Goal: Task Accomplishment & Management: Complete application form

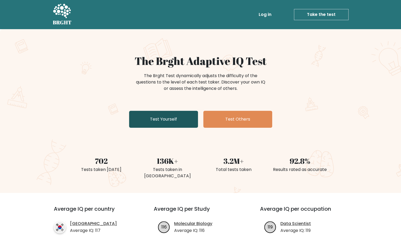
click at [177, 117] on link "Test Yourself" at bounding box center [163, 119] width 69 height 17
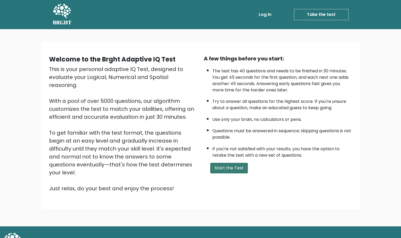
click at [227, 169] on button "Start the Test" at bounding box center [229, 168] width 38 height 11
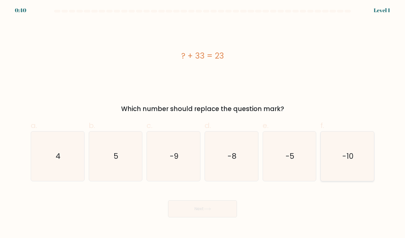
click at [350, 160] on text "-10" at bounding box center [347, 156] width 11 height 10
click at [203, 123] on input "f. -10" at bounding box center [203, 120] width 0 height 3
radio input "true"
click at [210, 211] on button "Next" at bounding box center [202, 208] width 69 height 17
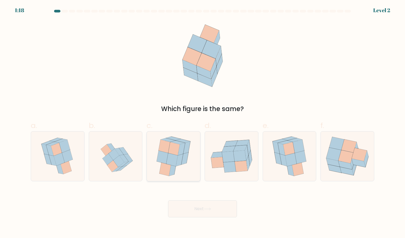
click at [167, 159] on icon at bounding box center [163, 157] width 12 height 13
click at [203, 123] on input "c." at bounding box center [203, 120] width 0 height 3
radio input "true"
click at [200, 206] on button "Next" at bounding box center [202, 208] width 69 height 17
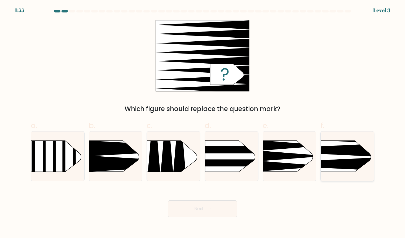
click at [344, 169] on rect at bounding box center [309, 128] width 138 height 105
click at [203, 123] on input "f." at bounding box center [203, 120] width 0 height 3
radio input "true"
click at [194, 213] on button "Next" at bounding box center [202, 208] width 69 height 17
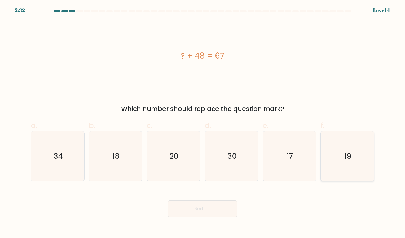
click at [345, 160] on text "19" at bounding box center [347, 156] width 7 height 10
click at [203, 123] on input "f. 19" at bounding box center [203, 120] width 0 height 3
radio input "true"
click at [213, 206] on button "Next" at bounding box center [202, 208] width 69 height 17
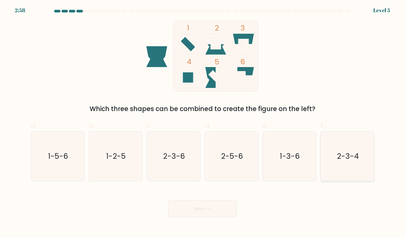
click at [358, 162] on icon "2-3-4" at bounding box center [348, 157] width 50 height 50
click at [203, 123] on input "f. 2-3-4" at bounding box center [203, 120] width 0 height 3
radio input "true"
click at [216, 205] on button "Next" at bounding box center [202, 208] width 69 height 17
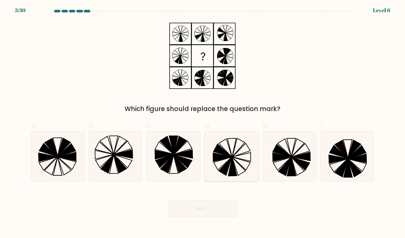
click at [227, 156] on icon at bounding box center [222, 150] width 18 height 13
click at [203, 123] on input "d." at bounding box center [203, 120] width 0 height 3
radio input "true"
click at [194, 207] on button "Next" at bounding box center [202, 208] width 69 height 17
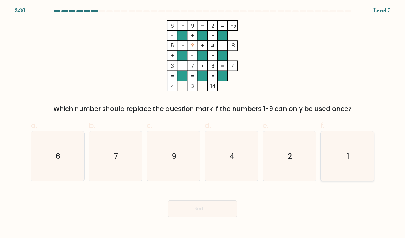
click at [362, 151] on icon "1" at bounding box center [348, 157] width 50 height 50
click at [203, 123] on input "f. 1" at bounding box center [203, 120] width 0 height 3
radio input "true"
click at [196, 203] on button "Next" at bounding box center [202, 208] width 69 height 17
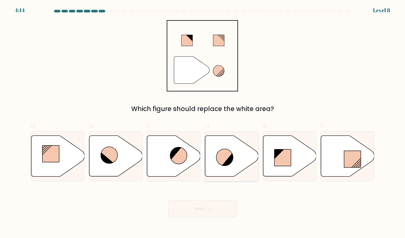
click at [234, 179] on div at bounding box center [232, 156] width 54 height 50
click at [203, 123] on input "d." at bounding box center [203, 120] width 0 height 3
radio input "true"
click at [215, 204] on button "Next" at bounding box center [202, 208] width 69 height 17
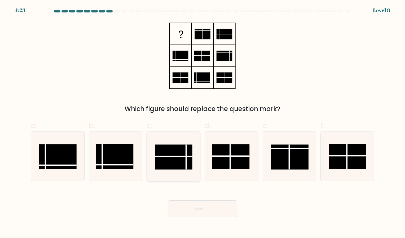
click at [172, 162] on rect at bounding box center [174, 157] width 38 height 25
click at [203, 123] on input "c." at bounding box center [203, 120] width 0 height 3
radio input "true"
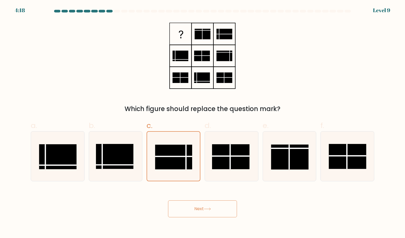
click at [197, 215] on button "Next" at bounding box center [202, 208] width 69 height 17
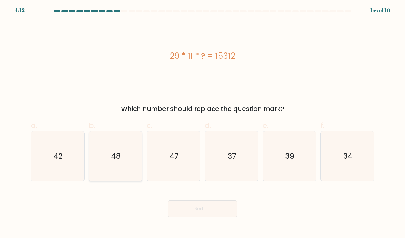
drag, startPoint x: 300, startPoint y: 99, endPoint x: 136, endPoint y: 152, distance: 171.5
click at [136, 152] on icon "48" at bounding box center [116, 157] width 50 height 50
click at [203, 123] on input "b. 48" at bounding box center [203, 120] width 0 height 3
radio input "true"
click at [212, 217] on button "Next" at bounding box center [202, 208] width 69 height 17
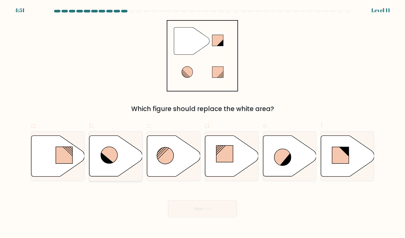
click at [119, 162] on icon at bounding box center [115, 156] width 53 height 41
click at [203, 123] on input "b." at bounding box center [203, 120] width 0 height 3
radio input "true"
click at [186, 213] on button "Next" at bounding box center [202, 208] width 69 height 17
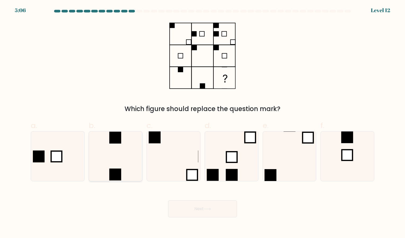
click at [126, 160] on icon at bounding box center [116, 157] width 50 height 50
click at [203, 123] on input "b." at bounding box center [203, 120] width 0 height 3
radio input "true"
click at [186, 209] on button "Next" at bounding box center [202, 208] width 69 height 17
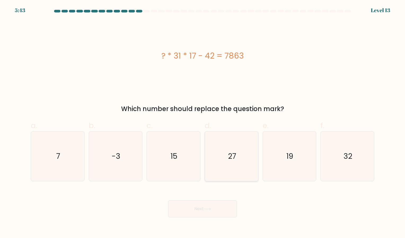
click at [230, 153] on text "27" at bounding box center [232, 156] width 8 height 10
click at [203, 123] on input "d. 27" at bounding box center [203, 120] width 0 height 3
radio input "true"
click at [191, 208] on button "Next" at bounding box center [202, 208] width 69 height 17
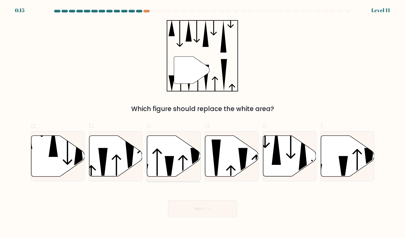
click at [172, 167] on icon at bounding box center [169, 172] width 9 height 32
click at [203, 123] on input "c." at bounding box center [203, 120] width 0 height 3
radio input "true"
click at [220, 210] on button "Next" at bounding box center [202, 208] width 69 height 17
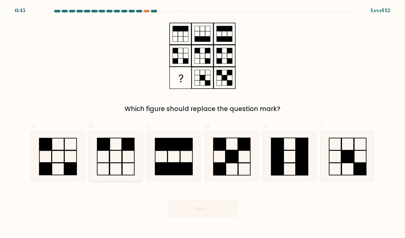
click at [129, 136] on icon at bounding box center [116, 157] width 50 height 50
click at [203, 123] on input "b." at bounding box center [203, 120] width 0 height 3
radio input "true"
click at [204, 207] on button "Next" at bounding box center [202, 208] width 69 height 17
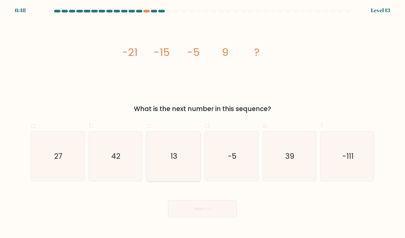
click at [174, 144] on icon "13" at bounding box center [174, 157] width 50 height 50
click at [203, 123] on input "c. 13" at bounding box center [203, 120] width 0 height 3
radio input "true"
click at [194, 83] on icon "image/svg+xml -21 -15 -5 9 ?" at bounding box center [202, 55] width 159 height 71
click at [74, 150] on icon "27" at bounding box center [58, 157] width 50 height 50
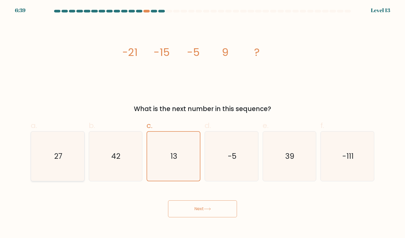
click at [203, 123] on input "a. 27" at bounding box center [203, 120] width 0 height 3
radio input "true"
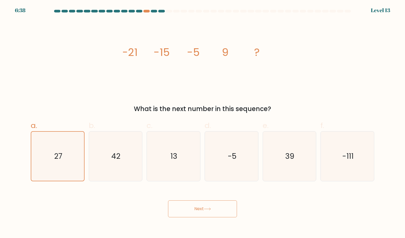
click at [212, 212] on button "Next" at bounding box center [202, 208] width 69 height 17
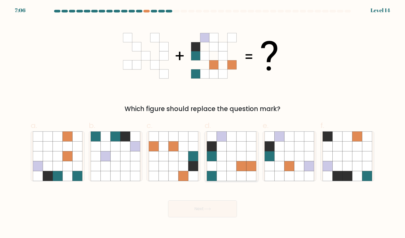
click at [240, 166] on icon at bounding box center [242, 166] width 10 height 10
click at [203, 123] on input "d." at bounding box center [203, 120] width 0 height 3
radio input "true"
click at [205, 209] on button "Next" at bounding box center [202, 208] width 69 height 17
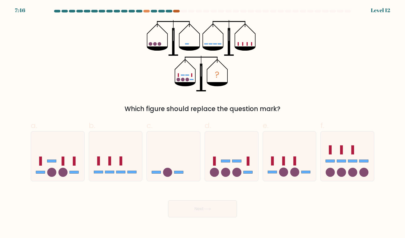
click at [179, 12] on div at bounding box center [176, 11] width 6 height 3
click at [146, 11] on div at bounding box center [146, 11] width 6 height 3
click at [206, 171] on icon at bounding box center [231, 156] width 53 height 44
click at [203, 123] on input "d." at bounding box center [203, 120] width 0 height 3
radio input "true"
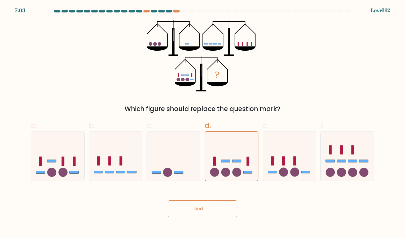
click at [193, 207] on button "Next" at bounding box center [202, 208] width 69 height 17
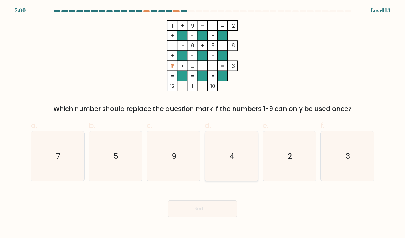
click at [246, 157] on icon "4" at bounding box center [232, 157] width 50 height 50
click at [203, 123] on input "d. 4" at bounding box center [203, 120] width 0 height 3
radio input "true"
click at [202, 217] on button "Next" at bounding box center [202, 208] width 69 height 17
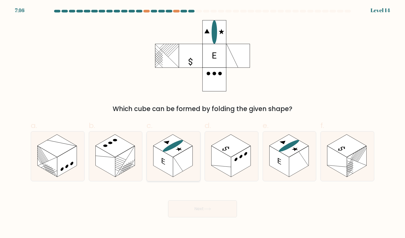
click at [170, 158] on rect at bounding box center [164, 161] width 20 height 31
click at [203, 123] on input "c." at bounding box center [203, 120] width 0 height 3
radio input "true"
click at [198, 216] on button "Next" at bounding box center [202, 208] width 69 height 17
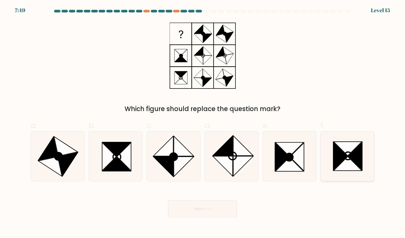
click at [333, 152] on icon at bounding box center [348, 157] width 50 height 50
click at [203, 123] on input "f." at bounding box center [203, 120] width 0 height 3
radio input "true"
click at [116, 159] on icon at bounding box center [117, 164] width 28 height 14
click at [203, 123] on input "b." at bounding box center [203, 120] width 0 height 3
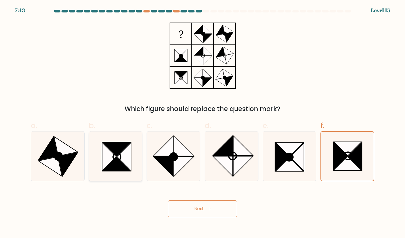
radio input "true"
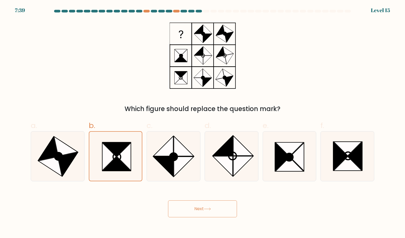
click at [199, 212] on button "Next" at bounding box center [202, 208] width 69 height 17
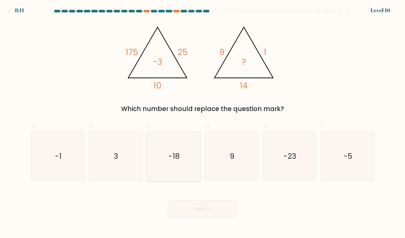
click at [175, 167] on icon "-18" at bounding box center [174, 157] width 50 height 50
click at [203, 123] on input "c. -18" at bounding box center [203, 120] width 0 height 3
radio input "true"
click at [190, 206] on button "Next" at bounding box center [202, 208] width 69 height 17
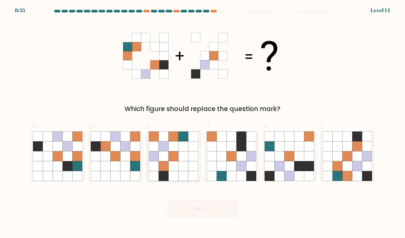
click at [190, 164] on icon at bounding box center [194, 166] width 10 height 10
click at [203, 123] on input "c." at bounding box center [203, 120] width 0 height 3
radio input "true"
click at [195, 208] on button "Next" at bounding box center [202, 208] width 69 height 17
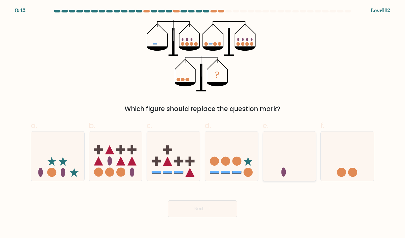
click at [278, 152] on icon at bounding box center [289, 156] width 53 height 44
click at [203, 123] on input "e." at bounding box center [203, 120] width 0 height 3
radio input "true"
click at [220, 208] on button "Next" at bounding box center [202, 208] width 69 height 17
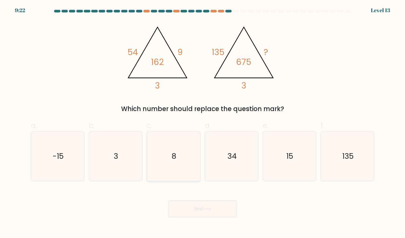
click at [188, 146] on icon "8" at bounding box center [174, 157] width 50 height 50
click at [203, 123] on input "c. 8" at bounding box center [203, 120] width 0 height 3
radio input "true"
click at [191, 212] on button "Next" at bounding box center [202, 208] width 69 height 17
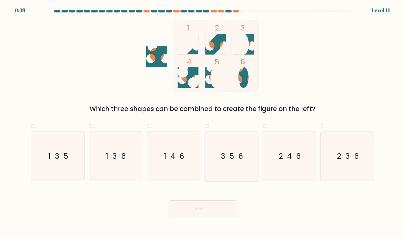
click at [223, 176] on icon "3-5-6" at bounding box center [232, 157] width 50 height 50
click at [203, 123] on input "d. 3-5-6" at bounding box center [203, 120] width 0 height 3
radio input "true"
click at [210, 208] on icon at bounding box center [207, 209] width 7 height 3
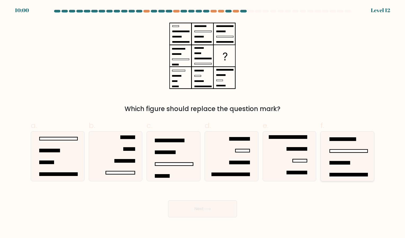
click at [341, 171] on icon at bounding box center [348, 157] width 50 height 50
click at [203, 123] on input "f." at bounding box center [203, 120] width 0 height 3
radio input "true"
click at [218, 214] on button "Next" at bounding box center [202, 208] width 69 height 17
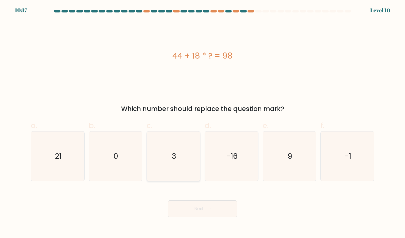
click at [165, 155] on icon "3" at bounding box center [174, 157] width 50 height 50
click at [203, 123] on input "c. 3" at bounding box center [203, 120] width 0 height 3
radio input "true"
click at [186, 212] on button "Next" at bounding box center [202, 208] width 69 height 17
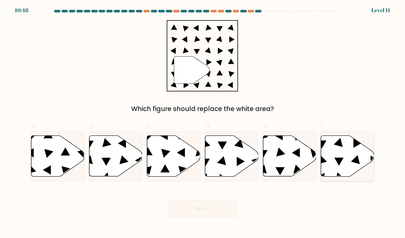
click at [331, 168] on icon at bounding box center [347, 156] width 53 height 41
click at [203, 123] on input "f." at bounding box center [203, 120] width 0 height 3
radio input "true"
click at [201, 215] on button "Next" at bounding box center [202, 208] width 69 height 17
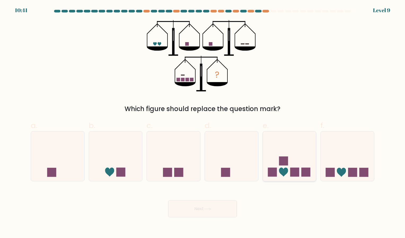
click at [299, 165] on icon at bounding box center [289, 156] width 53 height 44
click at [203, 123] on input "e." at bounding box center [203, 120] width 0 height 3
radio input "true"
click at [197, 216] on button "Next" at bounding box center [202, 208] width 69 height 17
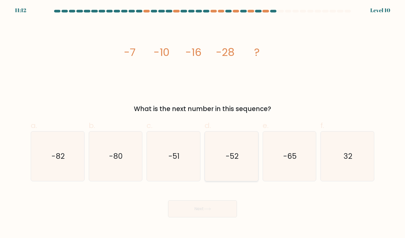
click at [241, 139] on icon "-52" at bounding box center [232, 157] width 50 height 50
click at [203, 123] on input "d. -52" at bounding box center [203, 120] width 0 height 3
radio input "true"
click at [205, 205] on button "Next" at bounding box center [202, 208] width 69 height 17
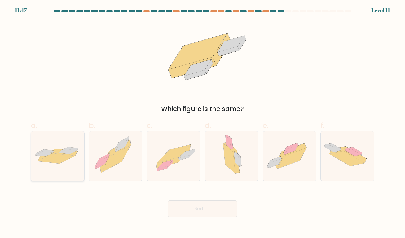
click at [72, 150] on icon at bounding box center [68, 151] width 18 height 5
click at [203, 123] on input "a." at bounding box center [203, 120] width 0 height 3
radio input "true"
click at [219, 209] on button "Next" at bounding box center [202, 208] width 69 height 17
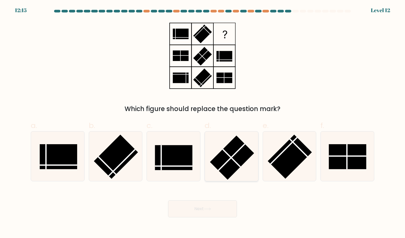
click at [225, 143] on icon at bounding box center [232, 157] width 50 height 50
click at [203, 123] on input "d." at bounding box center [203, 120] width 0 height 3
radio input "true"
click at [324, 162] on icon at bounding box center [348, 157] width 50 height 50
click at [203, 123] on input "f." at bounding box center [203, 120] width 0 height 3
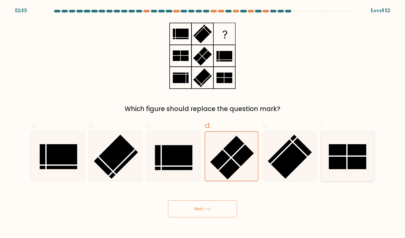
radio input "true"
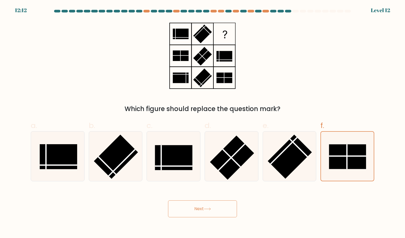
click at [225, 199] on div "Next" at bounding box center [203, 203] width 350 height 30
click at [213, 212] on button "Next" at bounding box center [202, 208] width 69 height 17
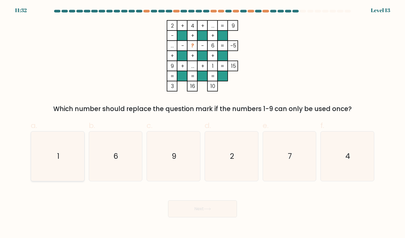
click at [56, 143] on icon "1" at bounding box center [58, 157] width 50 height 50
click at [203, 123] on input "a. 1" at bounding box center [203, 120] width 0 height 3
radio input "true"
click at [216, 216] on button "Next" at bounding box center [202, 208] width 69 height 17
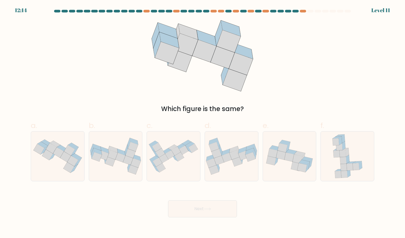
click at [214, 209] on button "Next" at bounding box center [202, 208] width 69 height 17
click at [295, 59] on div "Which figure is the same?" at bounding box center [203, 67] width 350 height 94
click at [357, 151] on icon at bounding box center [347, 157] width 35 height 50
click at [203, 123] on input "f." at bounding box center [203, 120] width 0 height 3
radio input "true"
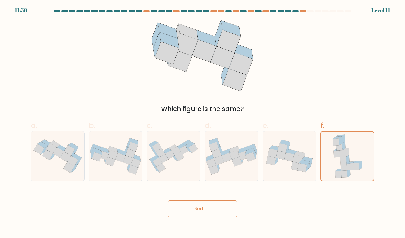
click at [208, 209] on icon at bounding box center [207, 209] width 6 height 2
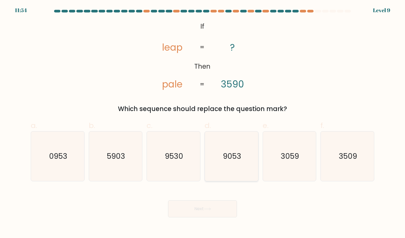
click at [245, 151] on icon "9053" at bounding box center [232, 157] width 50 height 50
click at [203, 123] on input "d. 9053" at bounding box center [203, 120] width 0 height 3
radio input "true"
click at [191, 203] on button "Next" at bounding box center [202, 208] width 69 height 17
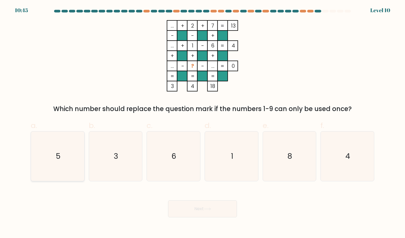
click at [62, 168] on icon "5" at bounding box center [58, 157] width 50 height 50
click at [203, 123] on input "a. 5" at bounding box center [203, 120] width 0 height 3
radio input "true"
click at [211, 210] on icon at bounding box center [207, 209] width 7 height 3
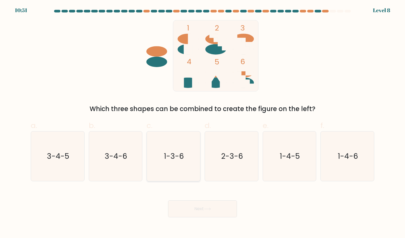
click at [158, 161] on icon "1-3-6" at bounding box center [174, 157] width 50 height 50
click at [203, 123] on input "c. 1-3-6" at bounding box center [203, 120] width 0 height 3
radio input "true"
click at [188, 213] on button "Next" at bounding box center [202, 208] width 69 height 17
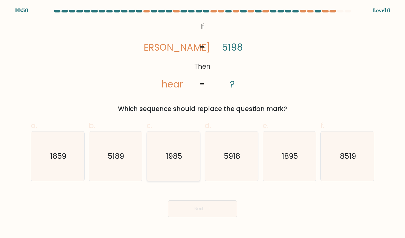
click at [156, 164] on icon "1985" at bounding box center [174, 157] width 50 height 50
click at [203, 123] on input "c. 1985" at bounding box center [203, 120] width 0 height 3
radio input "true"
click at [200, 201] on button "Next" at bounding box center [202, 208] width 69 height 17
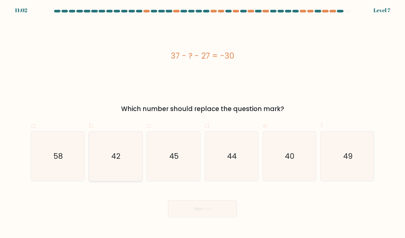
click at [102, 160] on icon "42" at bounding box center [116, 157] width 50 height 50
click at [203, 123] on input "b. 42" at bounding box center [203, 120] width 0 height 3
radio input "true"
click at [229, 210] on button "Next" at bounding box center [202, 208] width 69 height 17
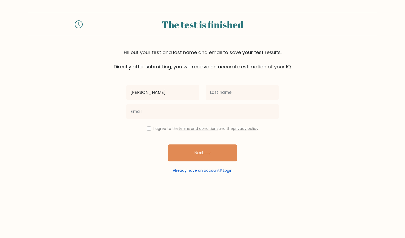
type input "[PERSON_NAME]"
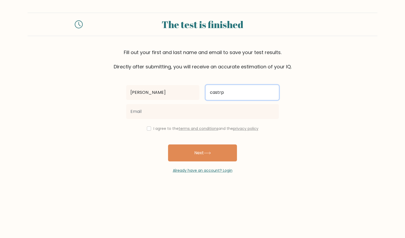
click at [230, 93] on input "castrp" at bounding box center [242, 92] width 73 height 15
type input "[PERSON_NAME]"
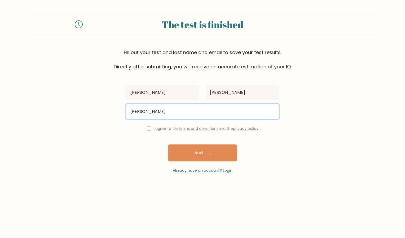
type input "danielacastroes88@gmail.com"
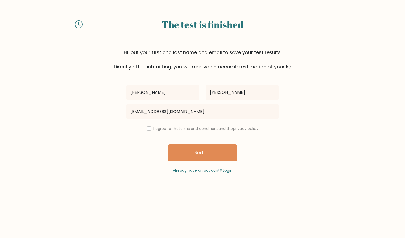
click at [159, 130] on label "I agree to the terms and conditions and the privacy policy" at bounding box center [206, 128] width 105 height 5
click at [147, 129] on input "checkbox" at bounding box center [149, 129] width 4 height 4
checkbox input "true"
click at [215, 159] on button "Next" at bounding box center [202, 153] width 69 height 17
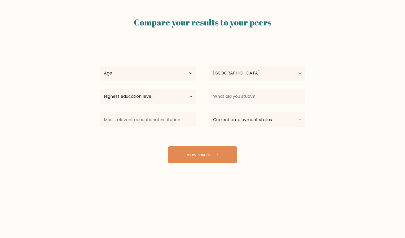
select select "US"
click at [146, 71] on select "Age Under [DEMOGRAPHIC_DATA] [DEMOGRAPHIC_DATA] [DEMOGRAPHIC_DATA] [DEMOGRAPHIC…" at bounding box center [148, 73] width 97 height 15
select select "18_24"
click at [100, 66] on select "Age Under [DEMOGRAPHIC_DATA] [DEMOGRAPHIC_DATA] [DEMOGRAPHIC_DATA] [DEMOGRAPHIC…" at bounding box center [148, 73] width 97 height 15
click at [155, 93] on select "Highest education level No schooling Primary Lower Secondary Upper Secondary Oc…" at bounding box center [148, 96] width 97 height 15
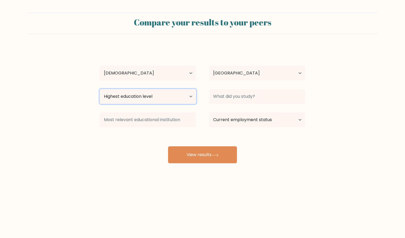
select select "upper_secondary"
click at [100, 89] on select "Highest education level No schooling Primary Lower Secondary Upper Secondary Oc…" at bounding box center [148, 96] width 97 height 15
click at [154, 133] on div "daniela castro Age Under 18 years old 18-24 years old 25-34 years old 35-44 yea…" at bounding box center [203, 105] width 212 height 117
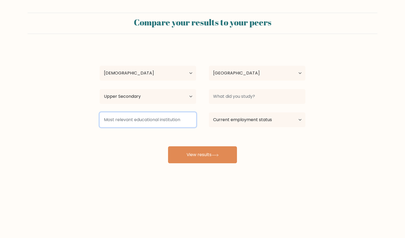
click at [157, 120] on input at bounding box center [148, 119] width 97 height 15
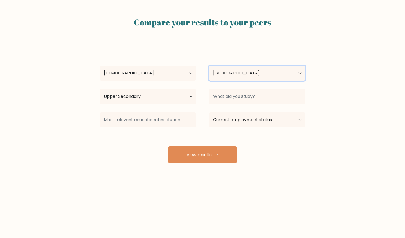
click at [254, 69] on select "Country Afghanistan Albania Algeria American Samoa Andorra Angola Anguilla Anta…" at bounding box center [257, 73] width 97 height 15
click at [329, 72] on form "Compare your results to your peers daniela castro Age Under 18 years old 18-24 …" at bounding box center [202, 88] width 405 height 151
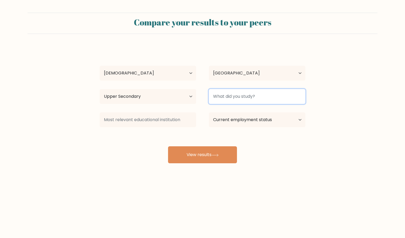
click at [273, 90] on input at bounding box center [257, 96] width 97 height 15
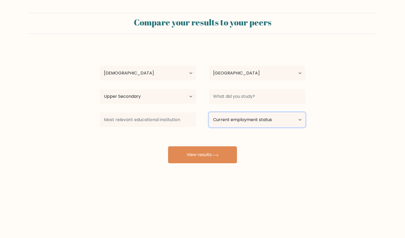
click at [264, 121] on select "Current employment status Employed Student Retired Other / prefer not to answer" at bounding box center [257, 119] width 97 height 15
select select "employed"
click at [209, 112] on select "Current employment status Employed Student Retired Other / prefer not to answer" at bounding box center [257, 119] width 97 height 15
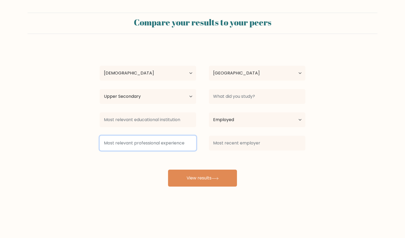
click at [182, 147] on input at bounding box center [148, 143] width 97 height 15
type input "a"
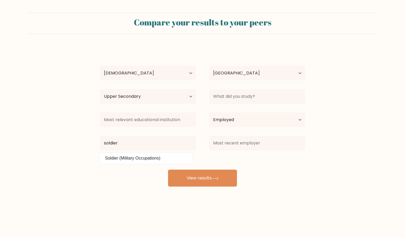
click at [168, 163] on datalist "Soldier (Military Occupations)" at bounding box center [146, 158] width 93 height 11
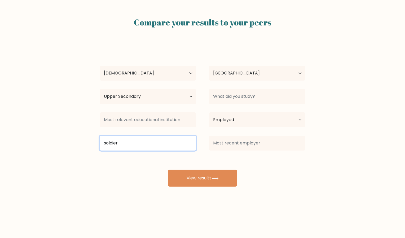
click at [170, 149] on input "soldier" at bounding box center [148, 143] width 97 height 15
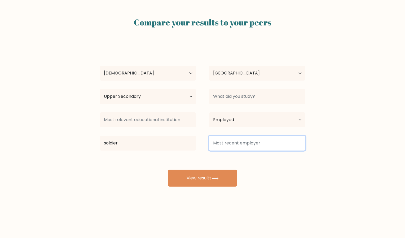
click at [217, 136] on input at bounding box center [257, 143] width 97 height 15
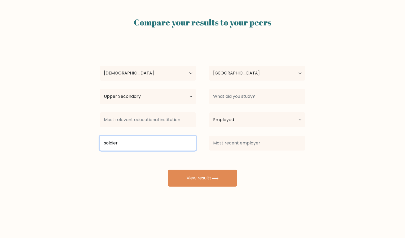
click at [158, 144] on input "soldier" at bounding box center [148, 143] width 97 height 15
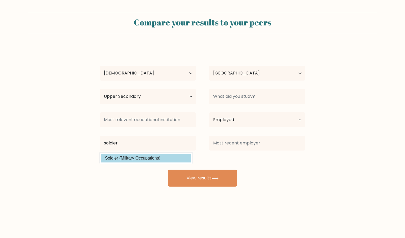
click at [152, 158] on option "Soldier (Military Occupations)" at bounding box center [146, 158] width 90 height 8
type input "Soldier"
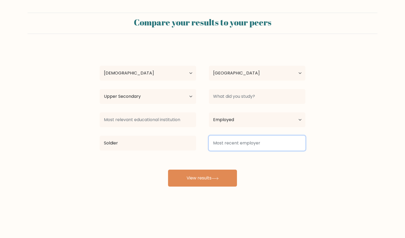
click at [241, 141] on input at bounding box center [257, 143] width 97 height 15
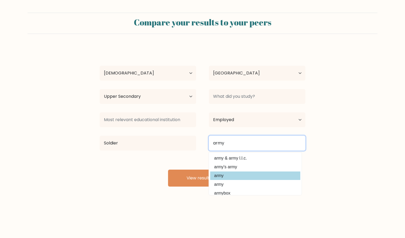
type input "army"
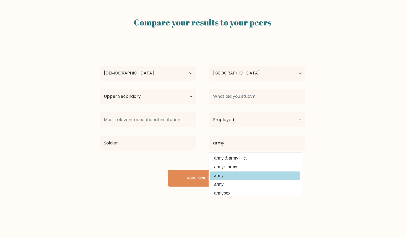
click at [238, 177] on option "army" at bounding box center [255, 176] width 90 height 8
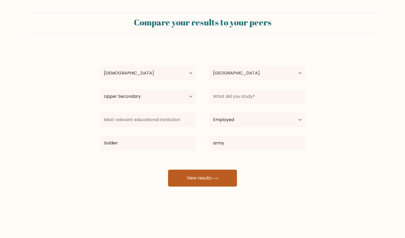
click at [212, 180] on button "View results" at bounding box center [202, 178] width 69 height 17
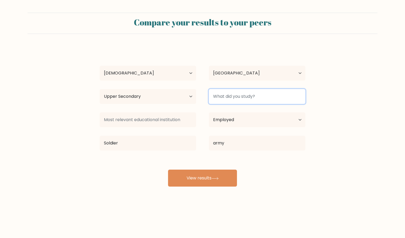
click at [258, 97] on input at bounding box center [257, 96] width 97 height 15
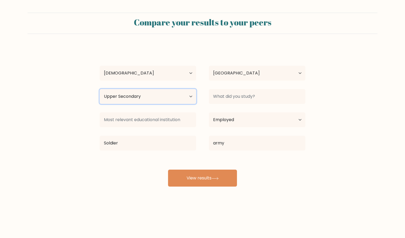
click at [184, 97] on select "Highest education level No schooling Primary Lower Secondary Upper Secondary Oc…" at bounding box center [148, 96] width 97 height 15
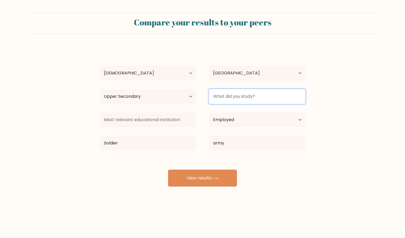
click at [240, 97] on input at bounding box center [257, 96] width 97 height 15
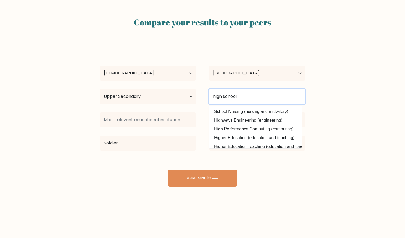
type input "high school"
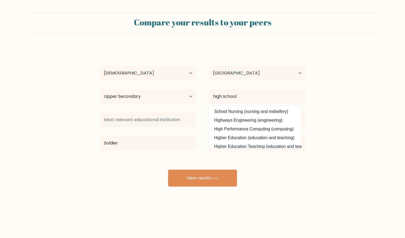
click at [265, 164] on div "daniela castro Age Under 18 years old 18-24 years old 25-34 years old 35-44 yea…" at bounding box center [203, 117] width 212 height 140
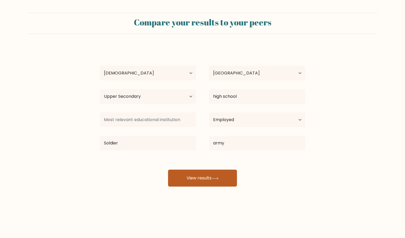
click at [223, 179] on button "View results" at bounding box center [202, 178] width 69 height 17
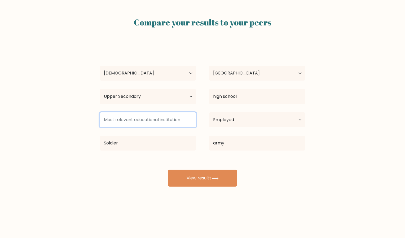
click at [168, 124] on input at bounding box center [148, 119] width 97 height 15
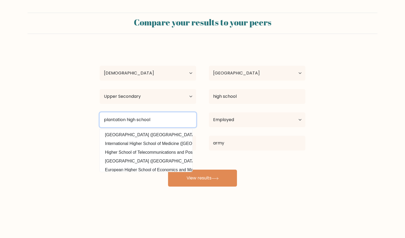
type input "plantation high school"
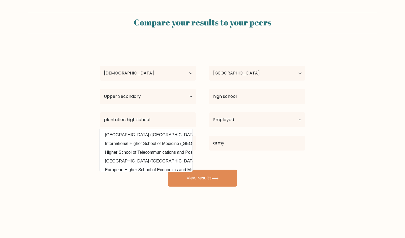
click at [271, 166] on div "daniela castro Age Under 18 years old 18-24 years old 25-34 years old 35-44 yea…" at bounding box center [203, 117] width 212 height 140
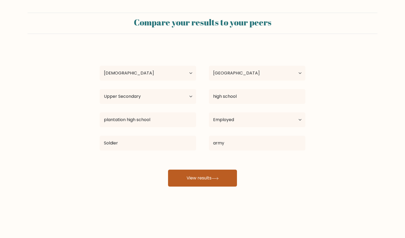
click at [219, 173] on button "View results" at bounding box center [202, 178] width 69 height 17
